Goal: Check status: Check status

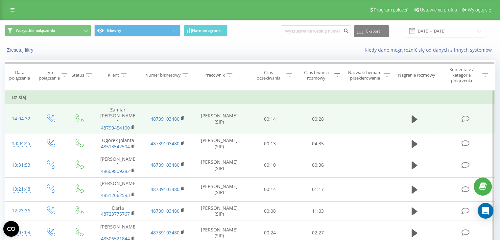
scroll to position [421, 0]
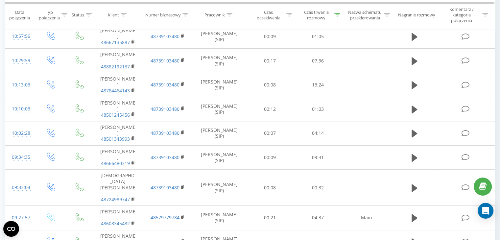
scroll to position [421, 0]
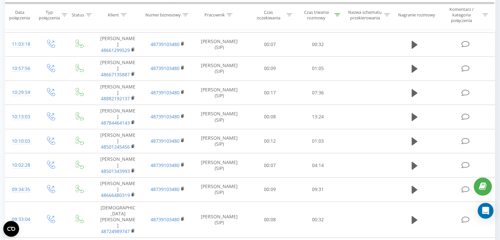
scroll to position [421, 0]
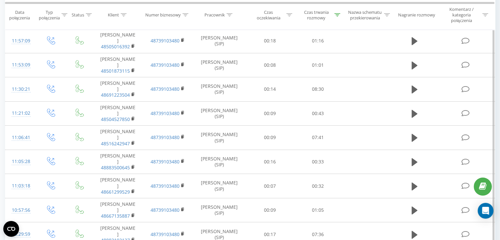
scroll to position [421, 0]
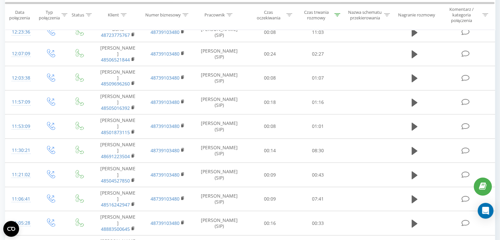
scroll to position [426, 0]
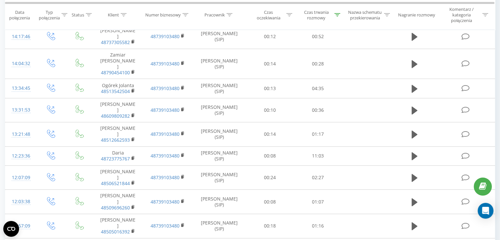
scroll to position [431, 0]
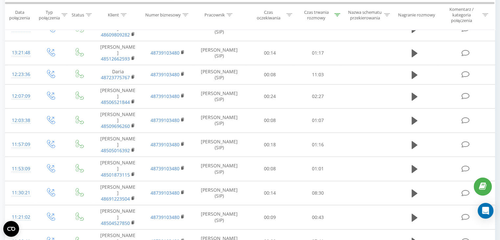
scroll to position [421, 0]
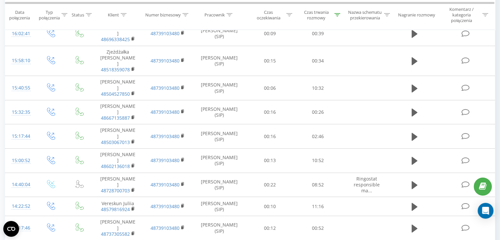
scroll to position [410, 0]
